Goal: Navigation & Orientation: Understand site structure

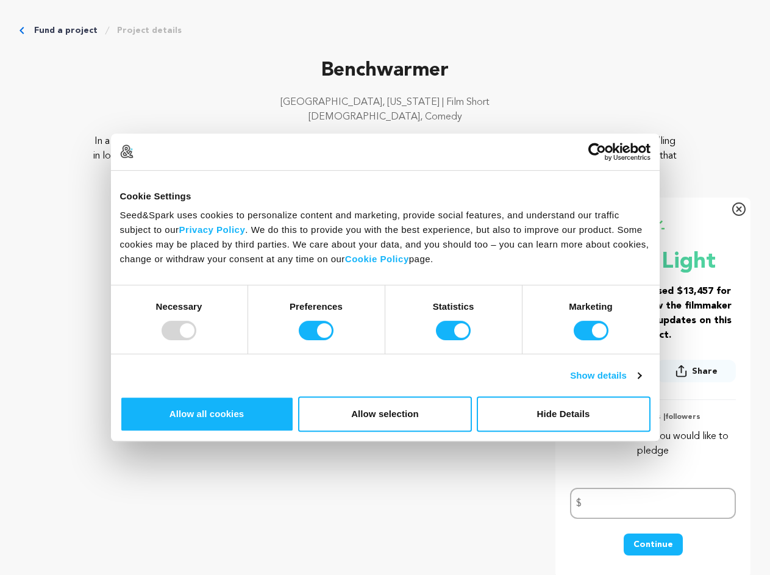
click at [196, 340] on div at bounding box center [179, 331] width 35 height 20
click at [334, 340] on input "Preferences" at bounding box center [316, 331] width 35 height 20
checkbox input "false"
click at [455, 340] on input "Statistics" at bounding box center [453, 331] width 35 height 20
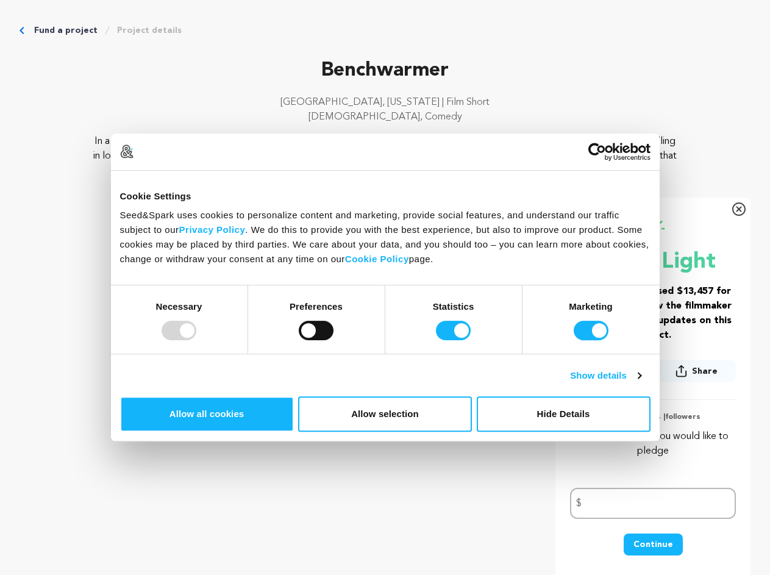
checkbox input "false"
click at [574, 340] on input "Marketing" at bounding box center [591, 331] width 35 height 20
checkbox input "false"
click at [641, 383] on link "Show details" at bounding box center [605, 375] width 71 height 15
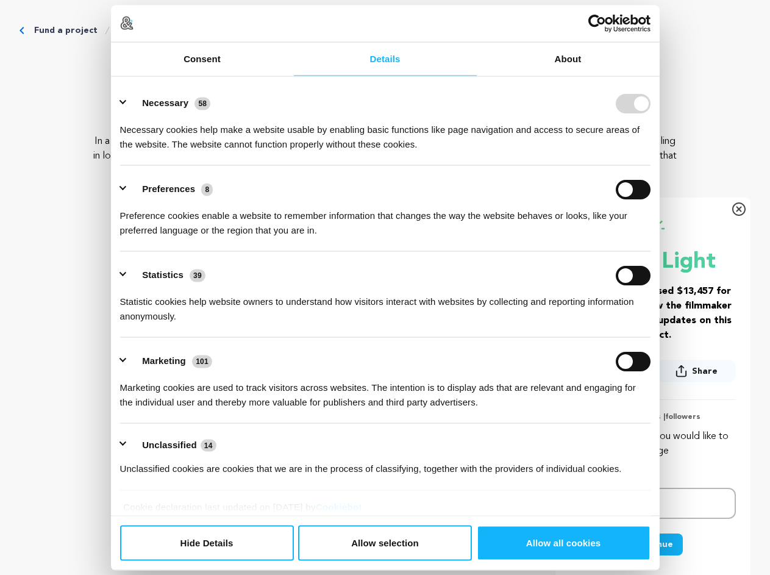
click at [651, 237] on div "Preferences 8 Preference cookies enable a website to remember information that …" at bounding box center [385, 208] width 531 height 58
click at [656, 462] on ul "Necessary 58 Necessary cookies help make a website usable by enabling basic fun…" at bounding box center [385, 285] width 542 height 411
click at [112, 35] on icon "Breadcrumb" at bounding box center [107, 31] width 10 height 10
